Goal: Navigation & Orientation: Find specific page/section

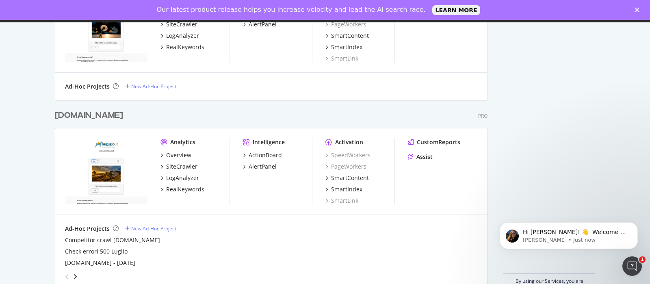
drag, startPoint x: 596, startPoint y: 191, endPoint x: 469, endPoint y: -62, distance: 282.7
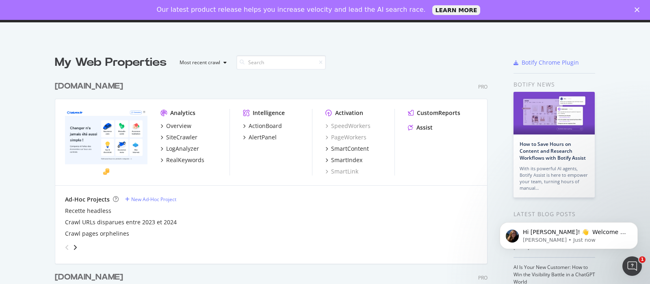
click at [634, 11] on div "Our latest product release helps you increase velocity and lead the AI search r…" at bounding box center [325, 9] width 650 height 13
click at [639, 10] on icon "Close" at bounding box center [637, 9] width 5 height 5
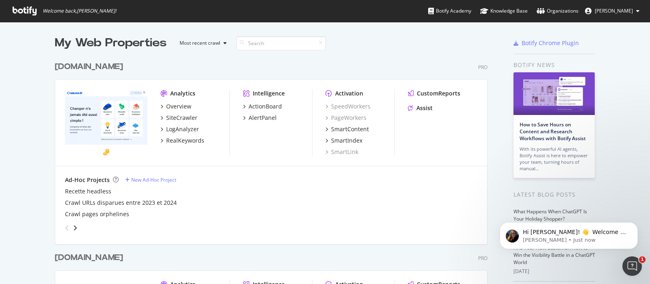
click at [628, 12] on span "[PERSON_NAME]" at bounding box center [614, 10] width 38 height 7
click at [568, 8] on div "Organizations" at bounding box center [558, 11] width 42 height 8
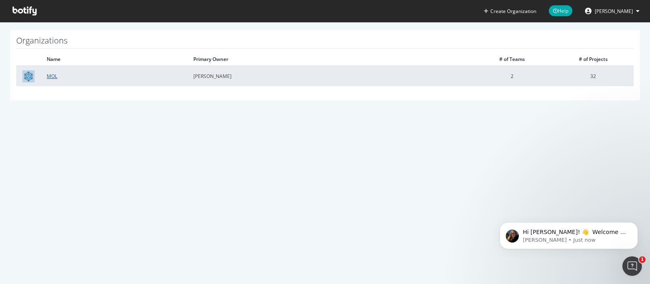
click at [50, 76] on link "MOL" at bounding box center [52, 76] width 11 height 7
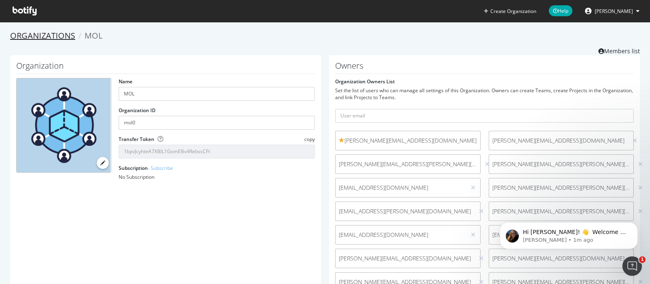
click at [61, 37] on link "Organizations" at bounding box center [42, 35] width 65 height 11
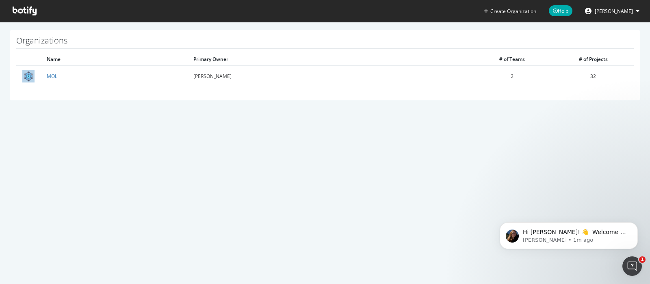
click at [26, 11] on icon at bounding box center [25, 11] width 24 height 9
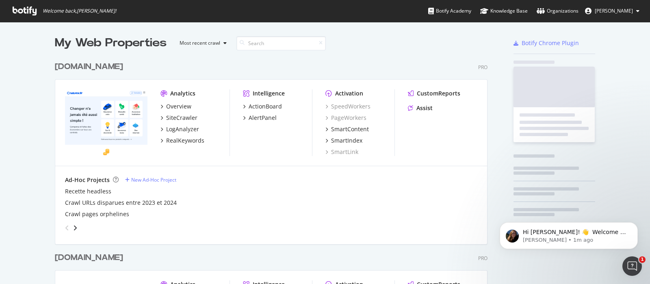
scroll to position [1003, 431]
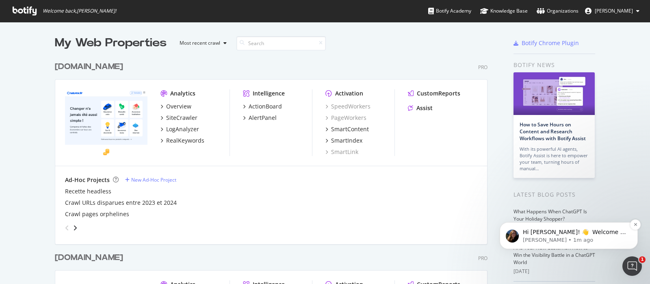
click at [607, 237] on p "Laura • 1m ago" at bounding box center [575, 239] width 105 height 7
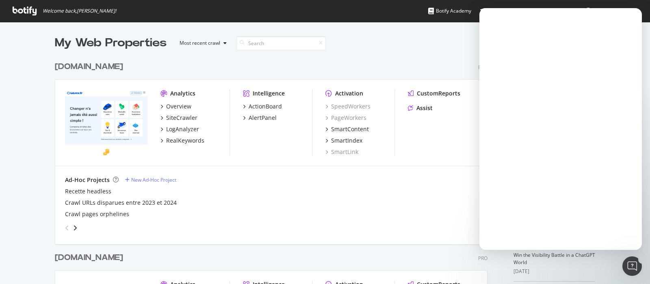
scroll to position [0, 0]
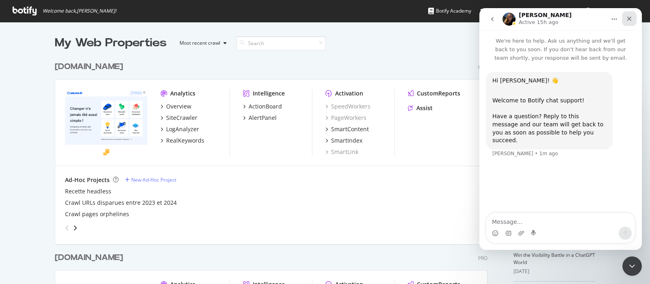
click at [630, 22] on div "Close" at bounding box center [629, 18] width 15 height 15
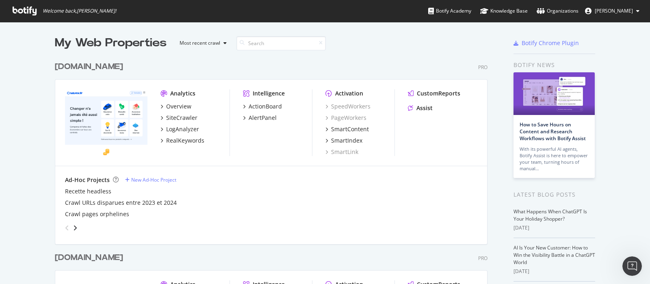
click at [615, 11] on span "[PERSON_NAME]" at bounding box center [614, 10] width 38 height 7
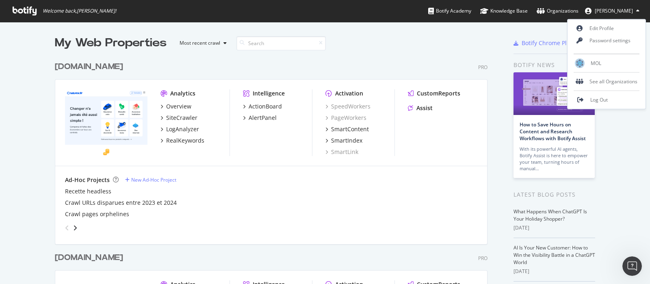
click at [615, 11] on span "[PERSON_NAME]" at bounding box center [614, 10] width 38 height 7
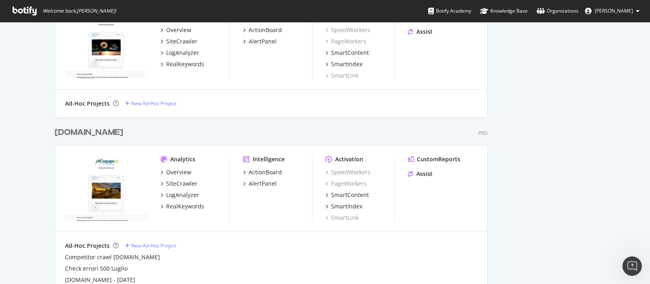
scroll to position [791, 0]
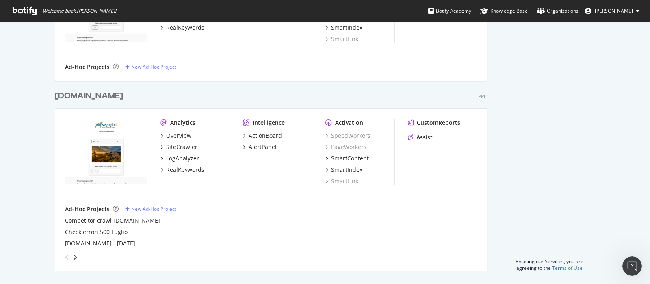
click at [75, 255] on div "grid" at bounding box center [270, 255] width 416 height 16
click at [73, 256] on div "angle-right" at bounding box center [75, 257] width 6 height 8
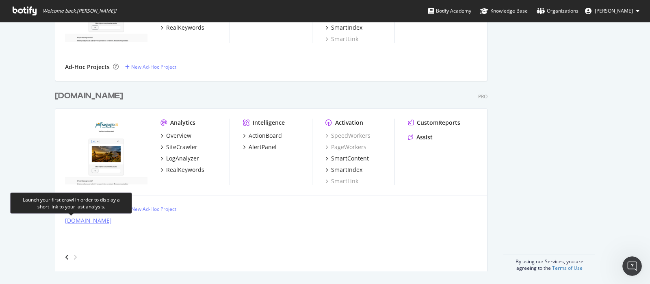
click at [67, 222] on div "Facile.it" at bounding box center [88, 221] width 47 height 8
